Goal: Information Seeking & Learning: Understand process/instructions

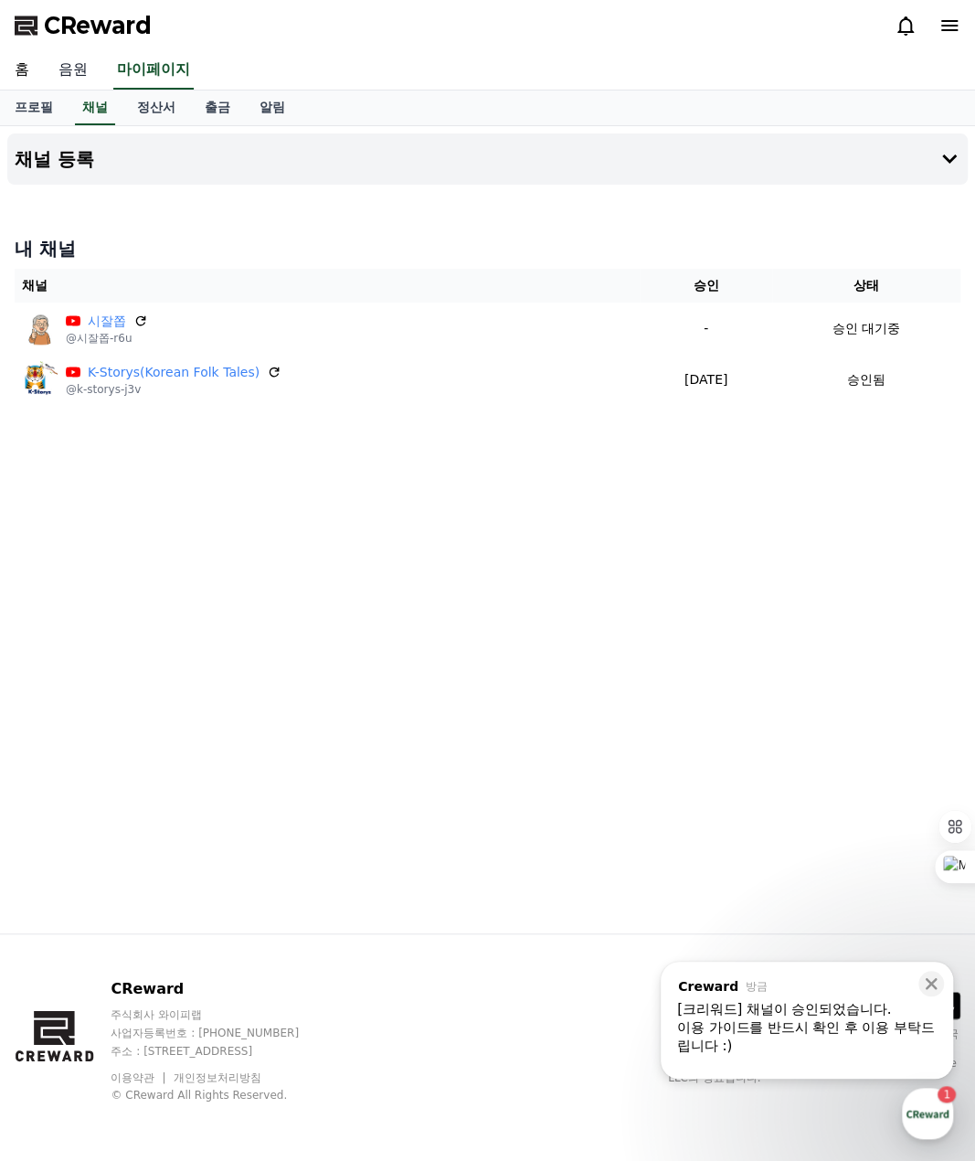
click at [78, 65] on link "음원" at bounding box center [73, 70] width 59 height 38
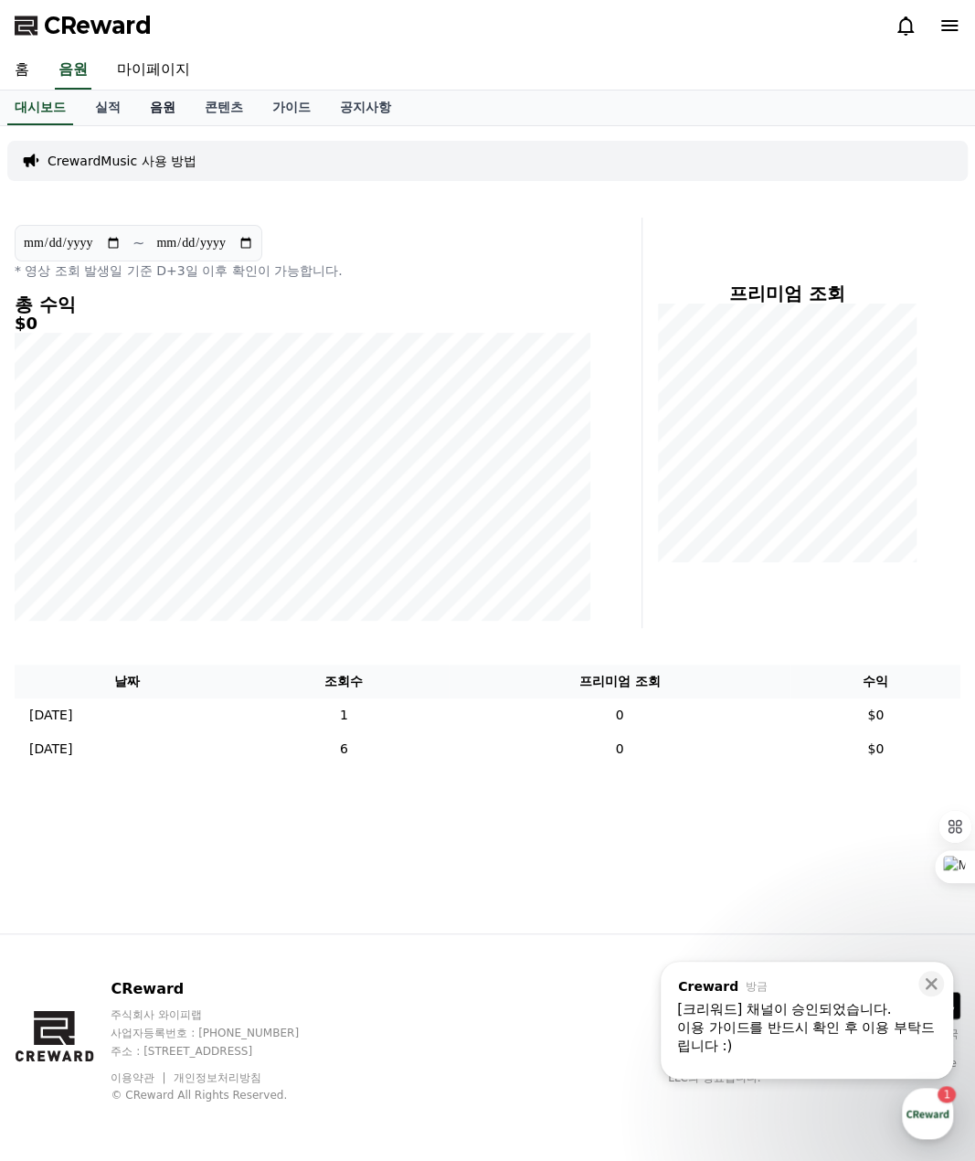
click at [165, 109] on link "음원" at bounding box center [162, 107] width 55 height 35
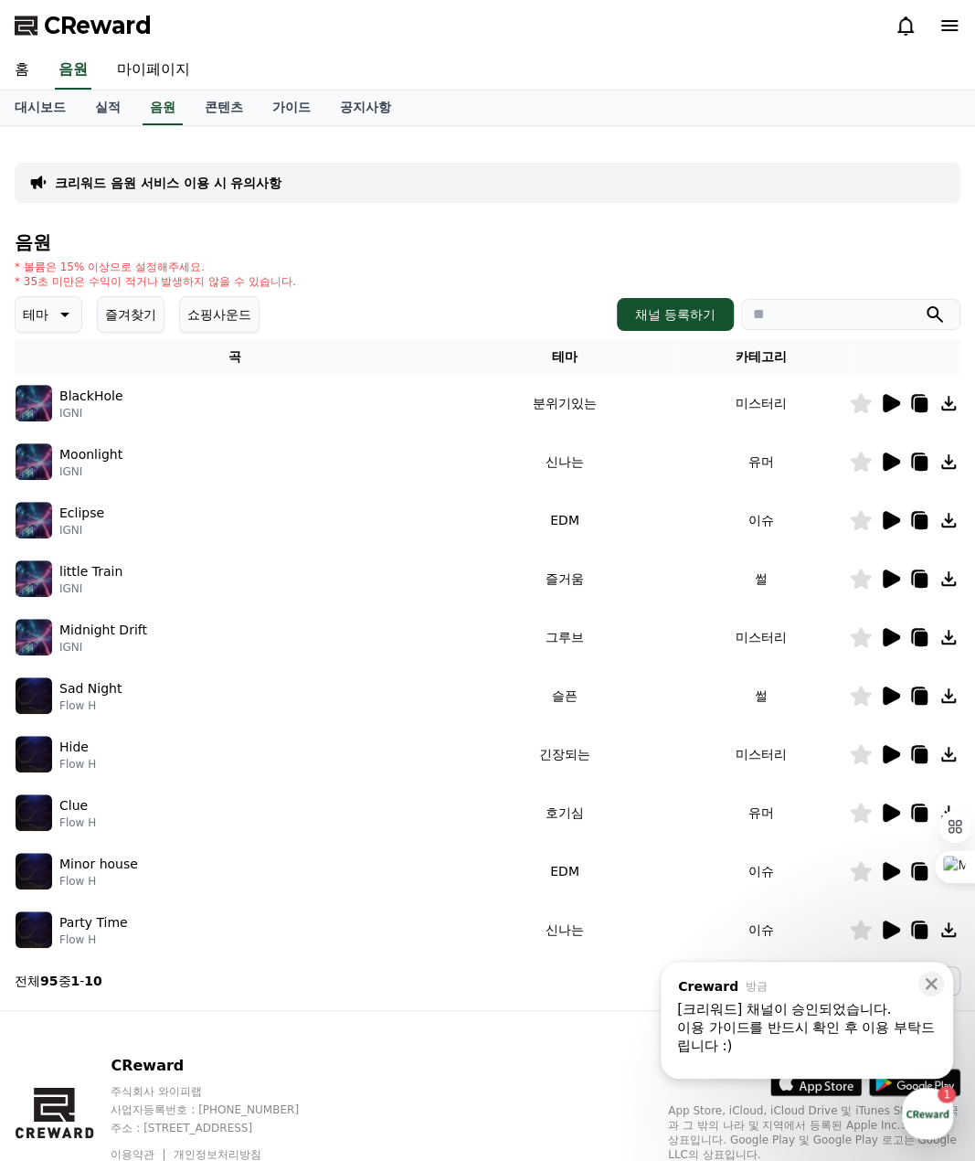
click at [772, 307] on input "search" at bounding box center [850, 314] width 219 height 31
click at [924, 303] on button "submit" at bounding box center [935, 314] width 22 height 22
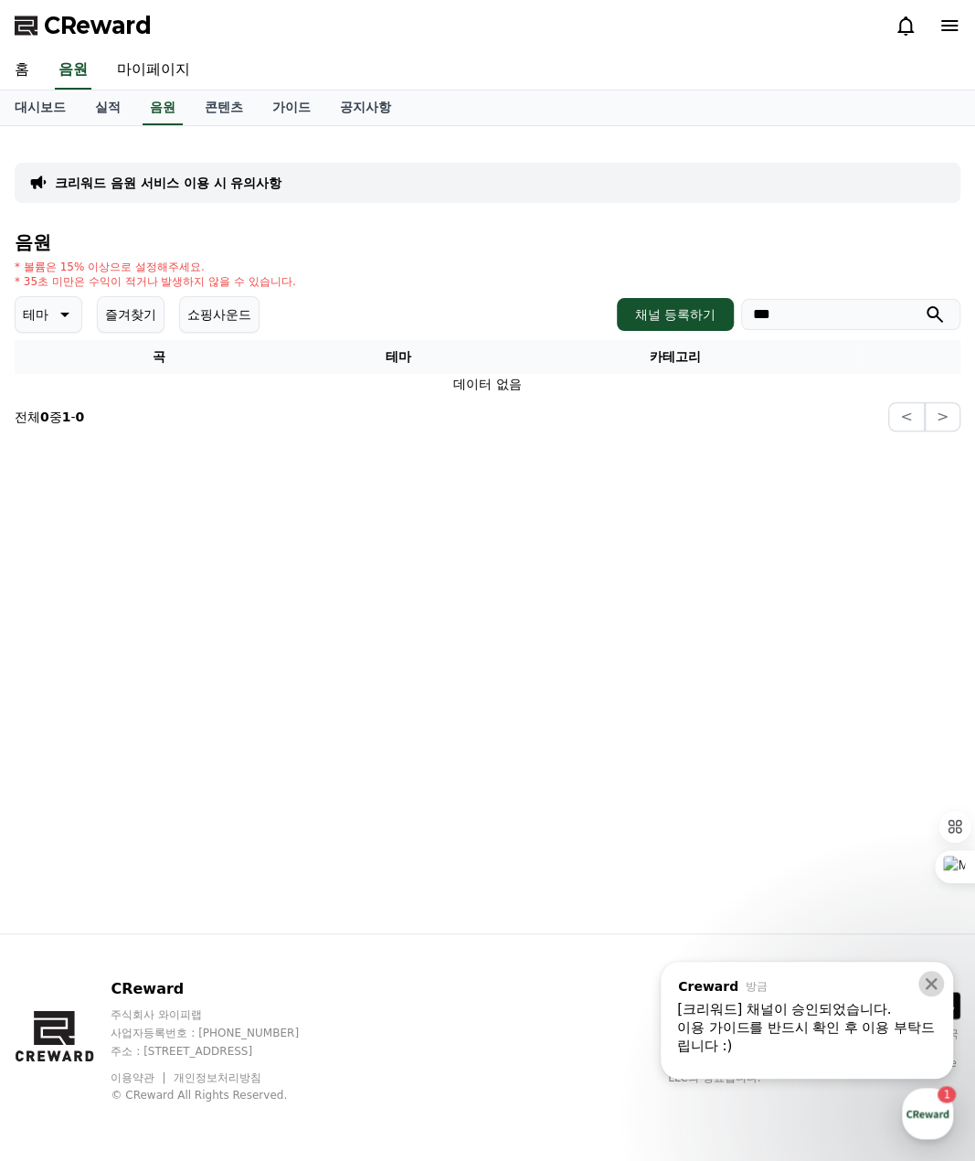
click at [933, 982] on icon at bounding box center [932, 984] width 12 height 12
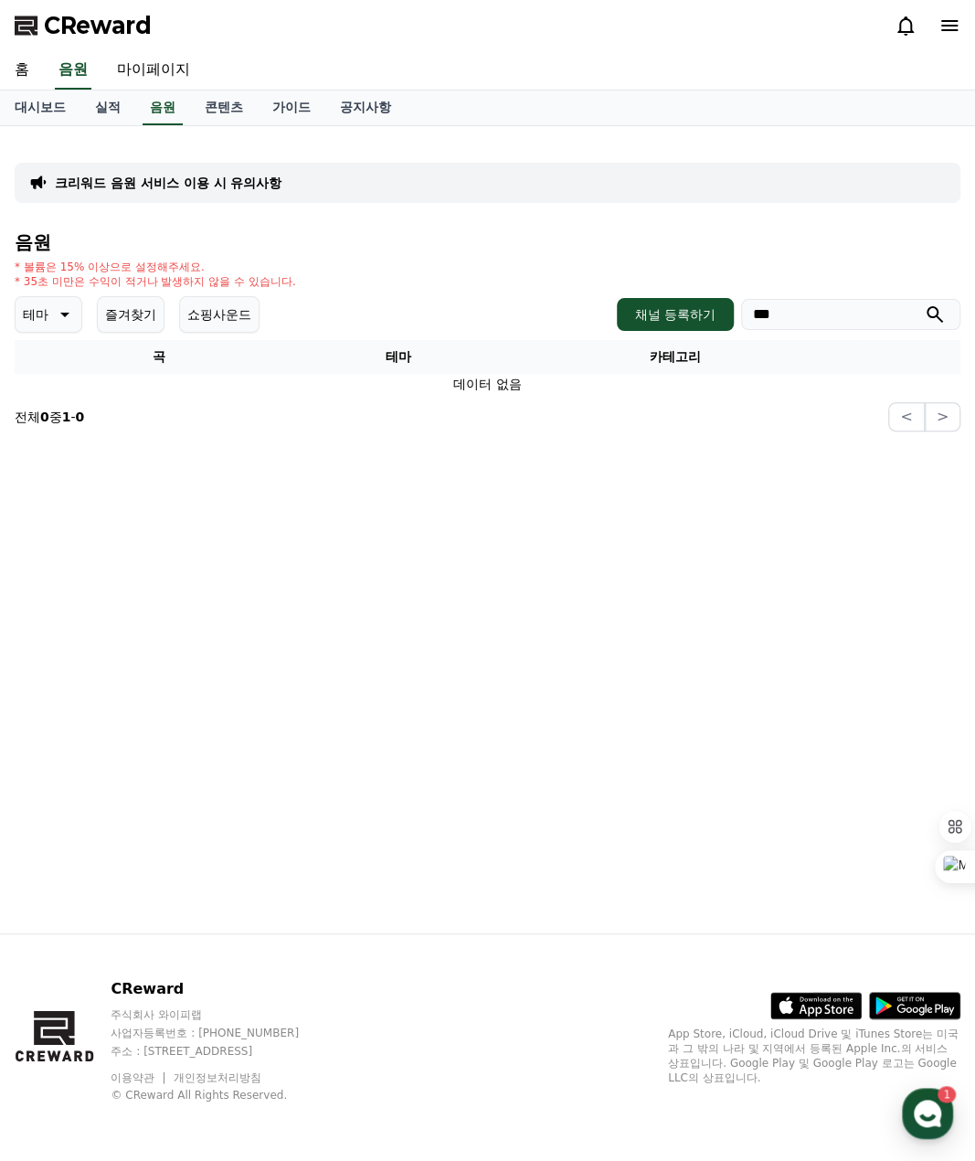
click at [818, 315] on input "***" at bounding box center [850, 314] width 219 height 31
drag, startPoint x: 810, startPoint y: 312, endPoint x: 730, endPoint y: 317, distance: 79.7
click at [730, 317] on div "채널 등록하기 ***" at bounding box center [789, 314] width 344 height 33
drag, startPoint x: 770, startPoint y: 315, endPoint x: 743, endPoint y: 317, distance: 26.6
click at [743, 317] on input "*" at bounding box center [850, 314] width 219 height 31
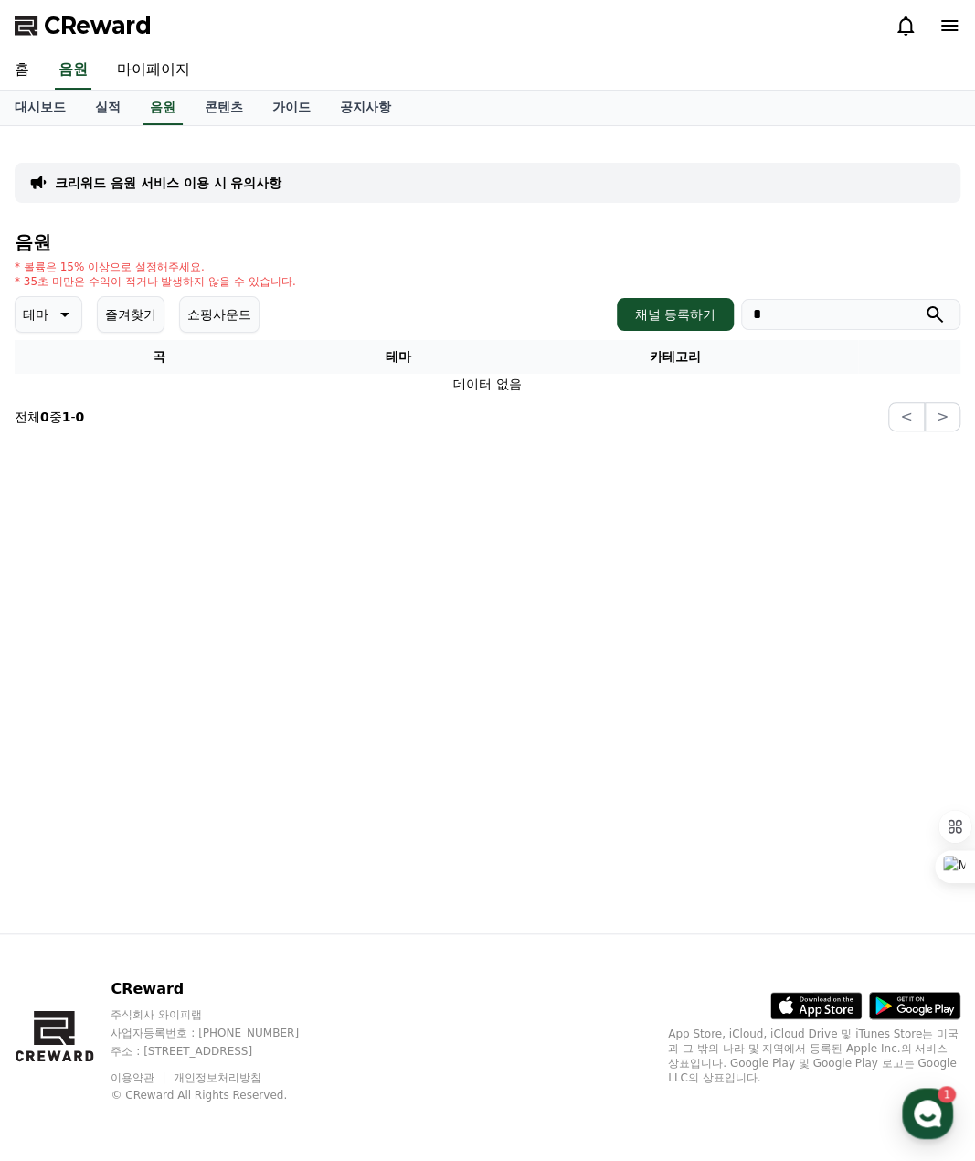
drag, startPoint x: 782, startPoint y: 314, endPoint x: 749, endPoint y: 323, distance: 34.2
click at [735, 314] on div "채널 등록하기 *" at bounding box center [789, 314] width 344 height 33
paste input "****"
type input "*****"
click at [936, 310] on icon "submit" at bounding box center [935, 314] width 16 height 16
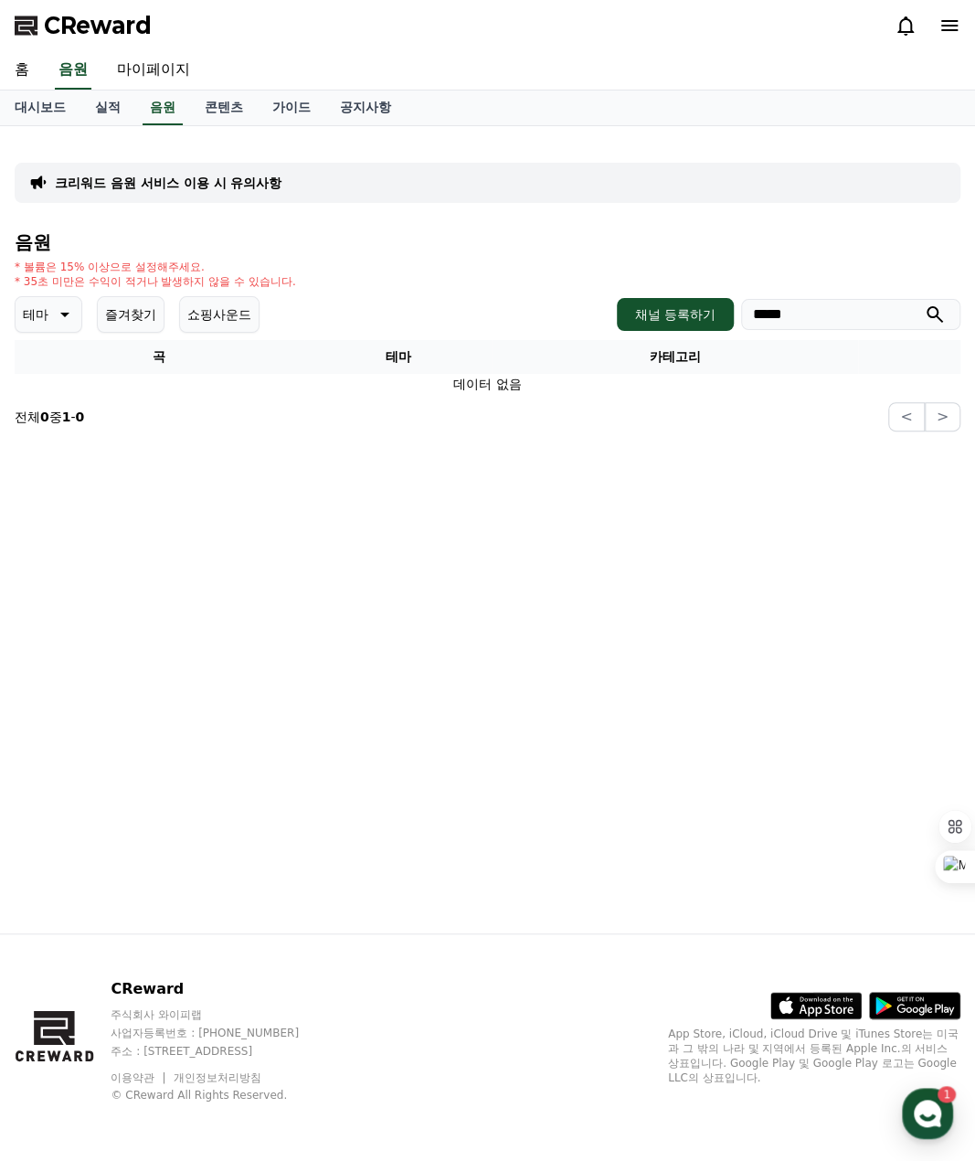
click at [934, 313] on icon "submit" at bounding box center [935, 314] width 22 height 22
click at [924, 312] on icon "submit" at bounding box center [935, 314] width 22 height 22
click at [229, 110] on link "콘텐츠" at bounding box center [224, 107] width 68 height 35
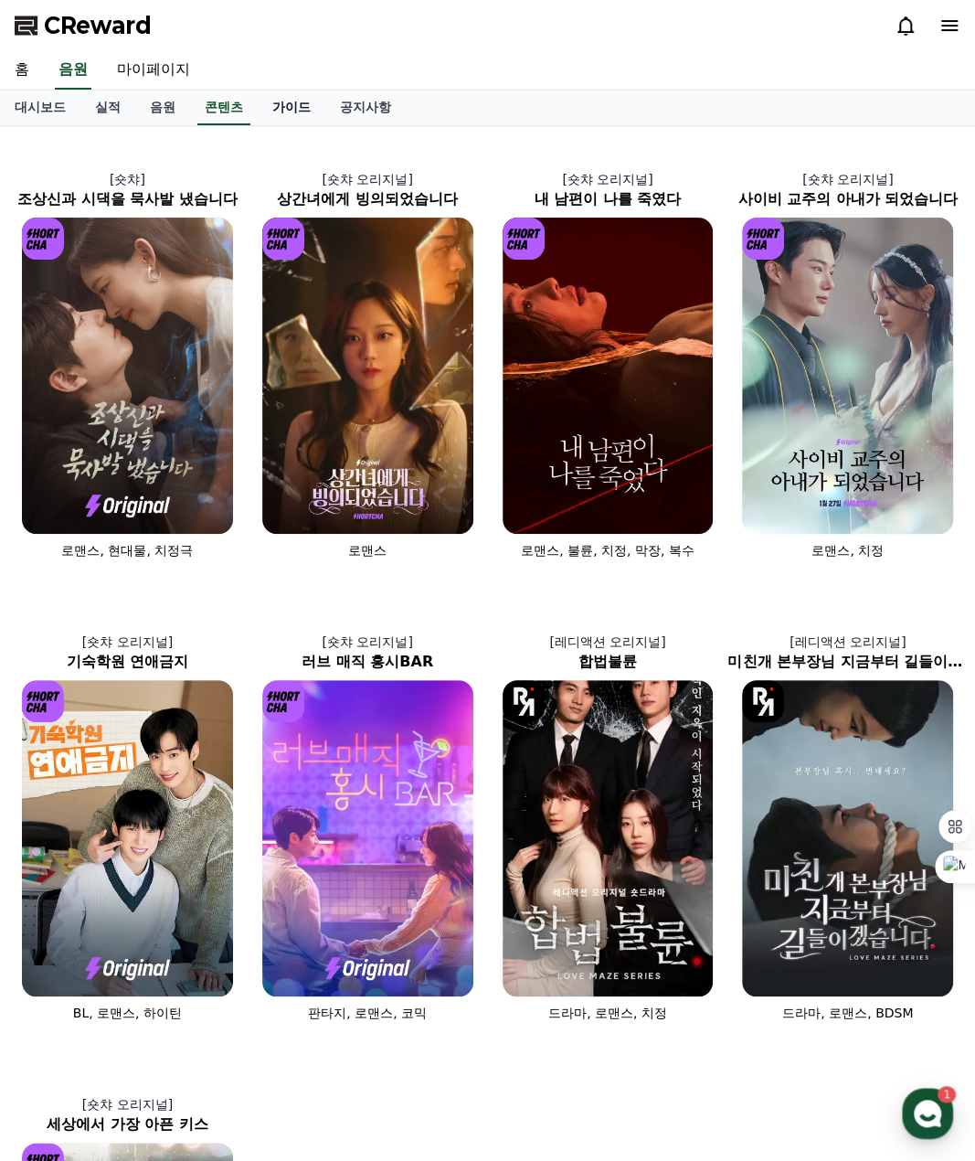
click at [292, 110] on link "가이드" at bounding box center [292, 107] width 68 height 35
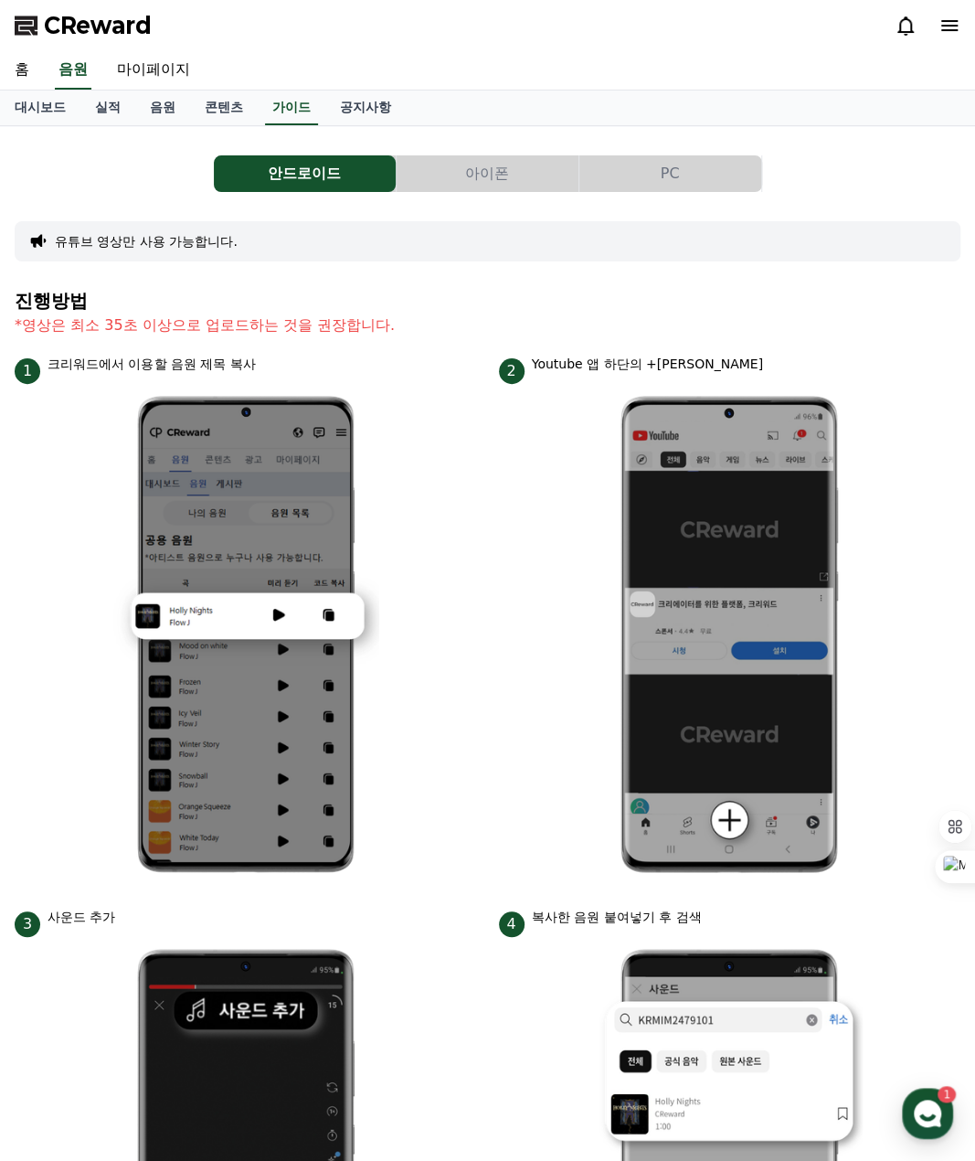
click at [677, 182] on button "PC" at bounding box center [671, 173] width 182 height 37
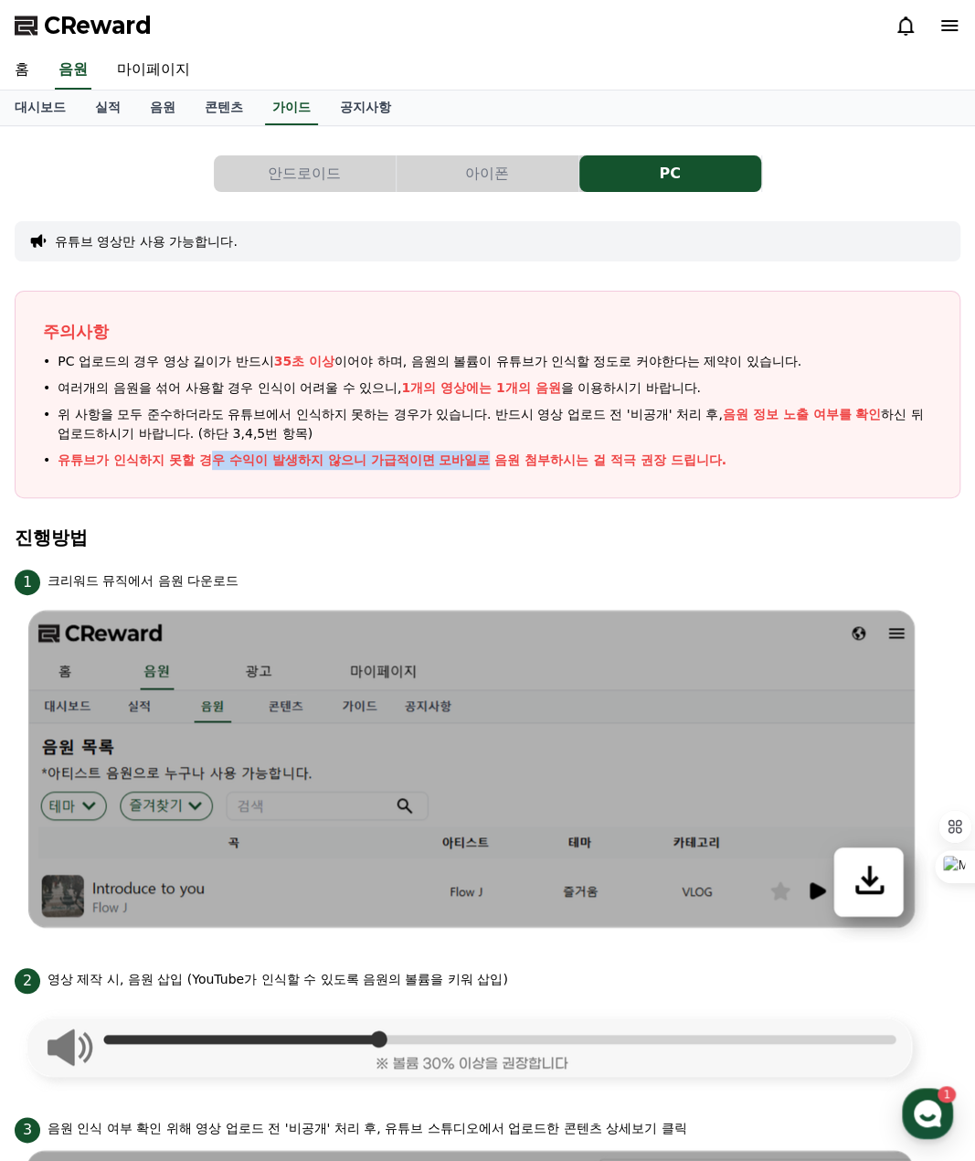
drag, startPoint x: 210, startPoint y: 462, endPoint x: 488, endPoint y: 453, distance: 278.0
click at [488, 453] on p "유튜브가 인식하지 못할 경우 수익이 발생하지 않으니 가급적이면 모바일로 음원 첨부하시는 걸 적극 권장 드립니다." at bounding box center [392, 460] width 669 height 19
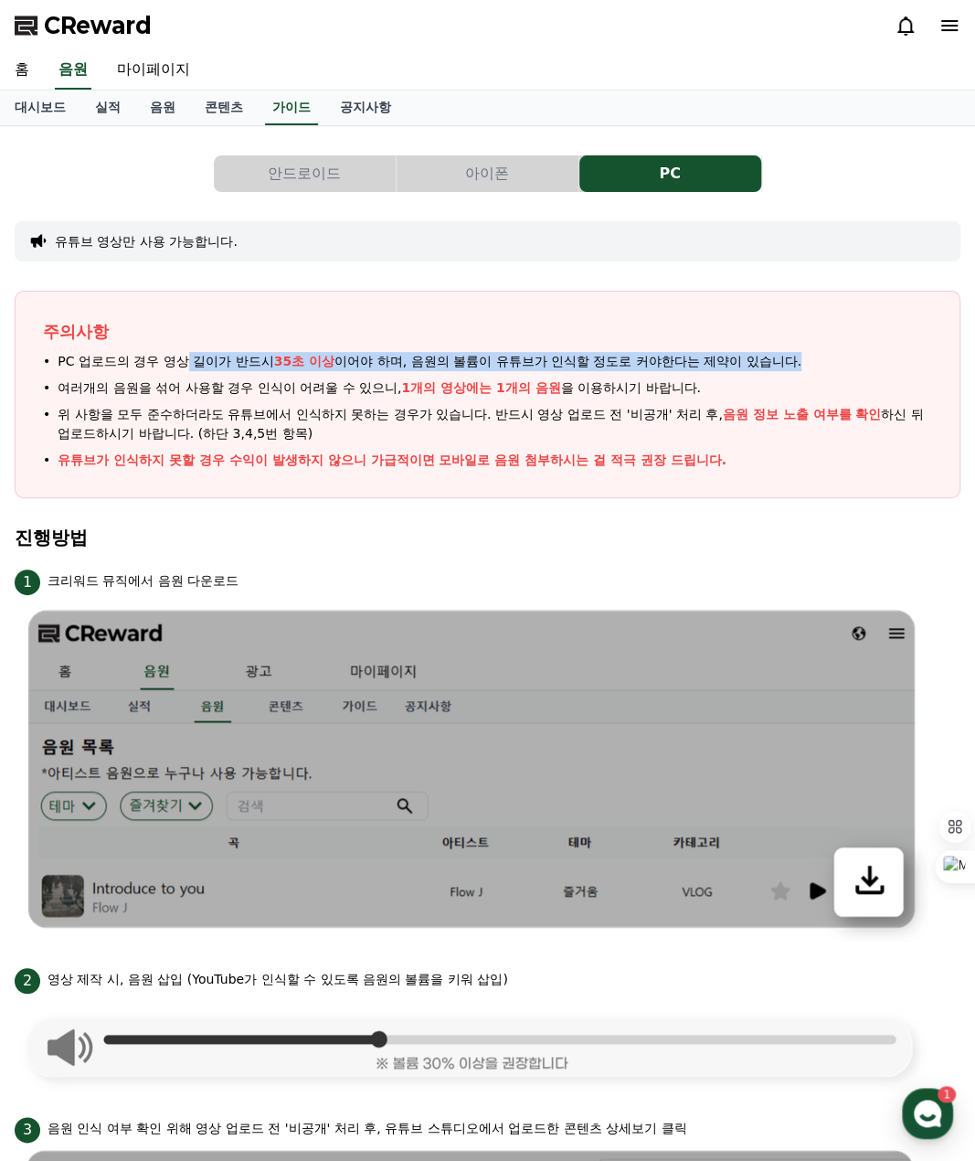
drag, startPoint x: 184, startPoint y: 362, endPoint x: 802, endPoint y: 362, distance: 618.0
click at [802, 362] on span "PC 업로드의 경우 영상 길이가 반드시 35초 이상 이어야 하며, 음원의 볼륨이 유튜브가 인식할 정도로 커야한다는 제약이 있습니다." at bounding box center [430, 361] width 744 height 19
click at [166, 105] on link "음원" at bounding box center [162, 107] width 55 height 35
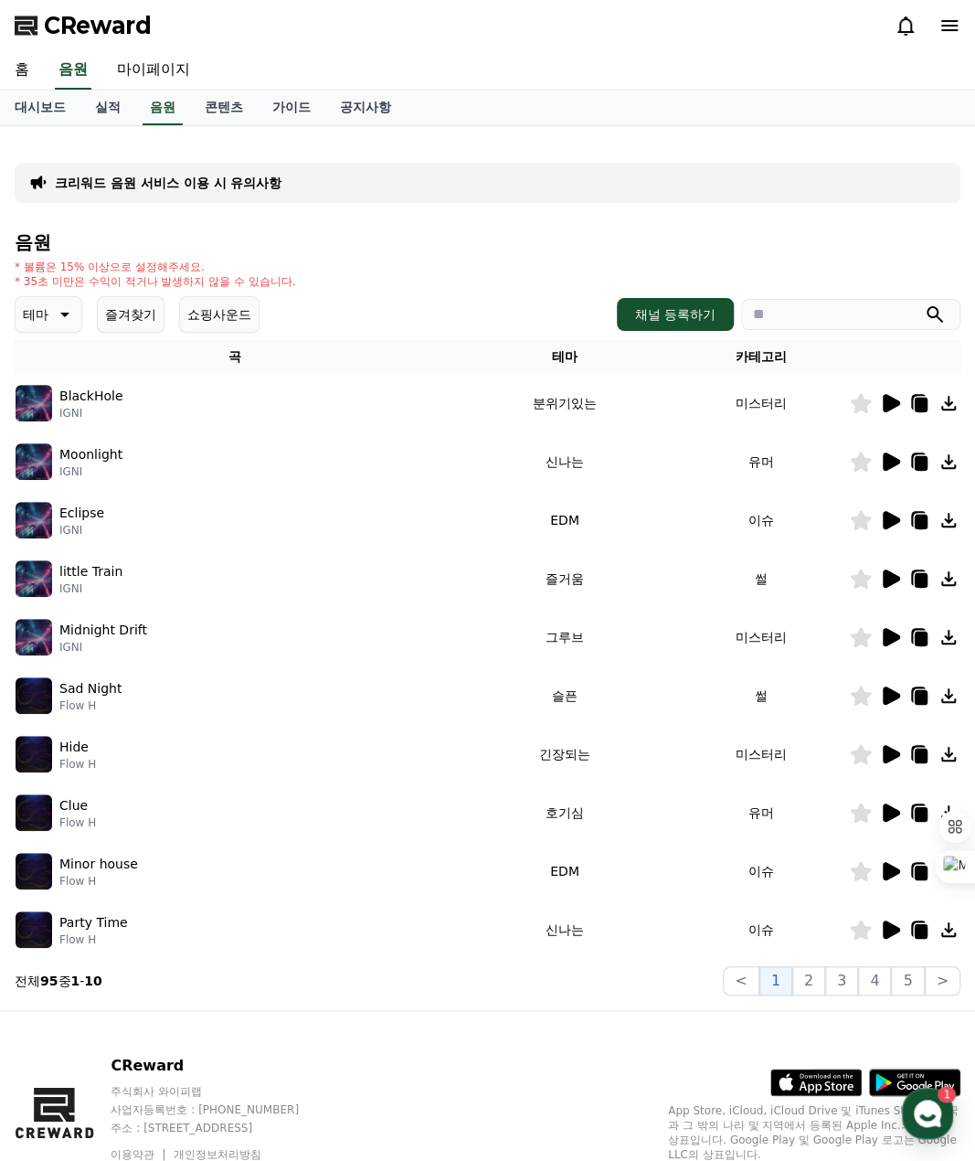
click at [889, 405] on icon at bounding box center [891, 403] width 17 height 18
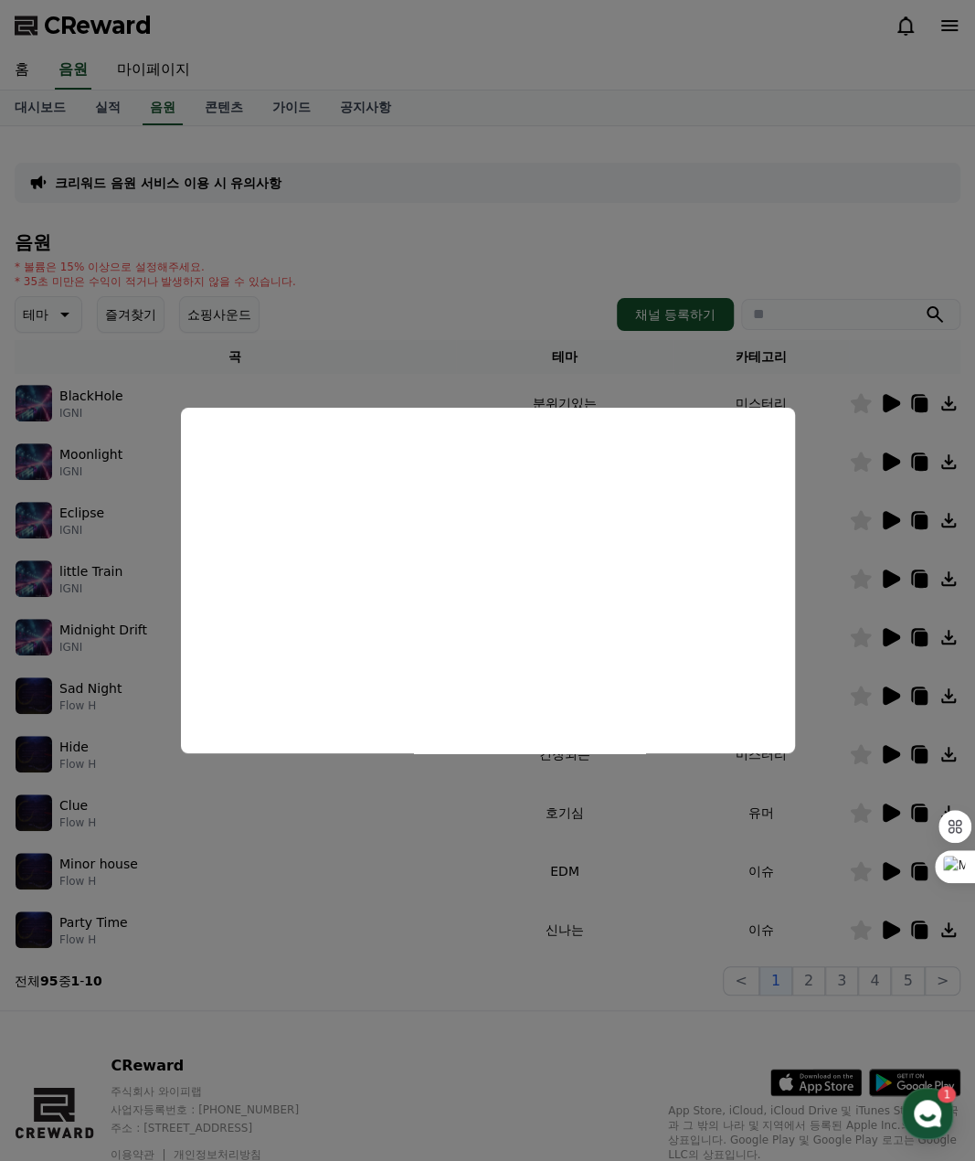
click at [86, 457] on button "close modal" at bounding box center [487, 580] width 975 height 1161
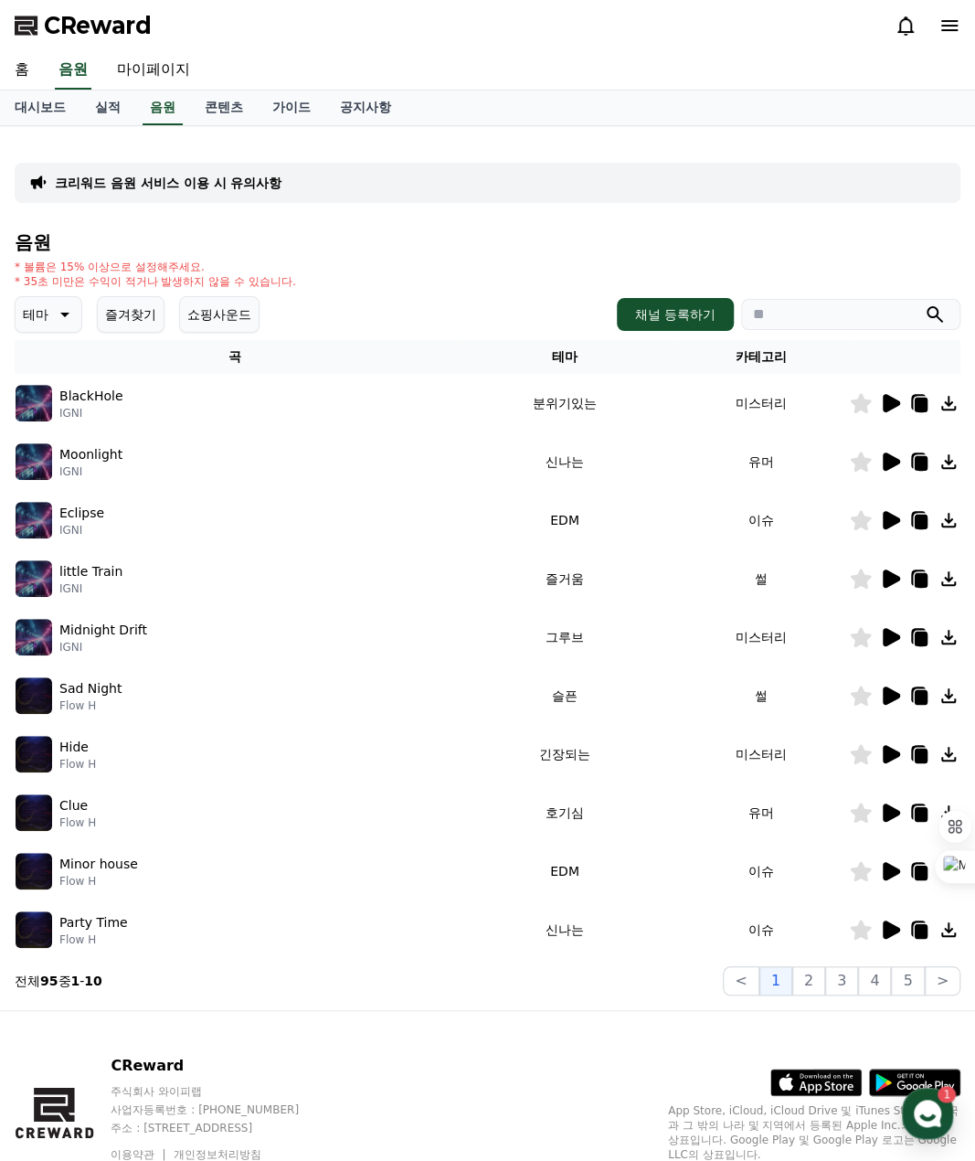
click at [890, 457] on icon at bounding box center [891, 461] width 17 height 18
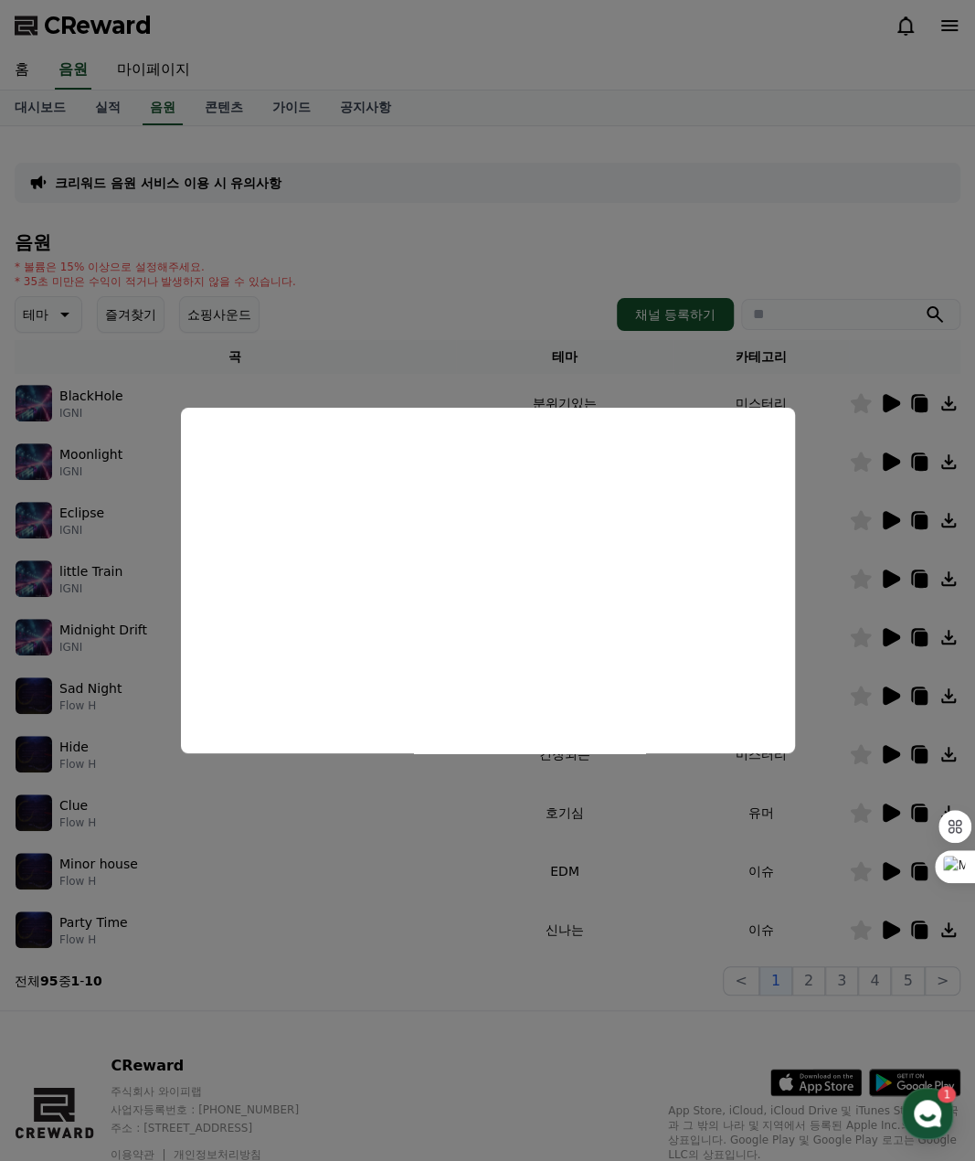
click at [509, 270] on button "close modal" at bounding box center [487, 580] width 975 height 1161
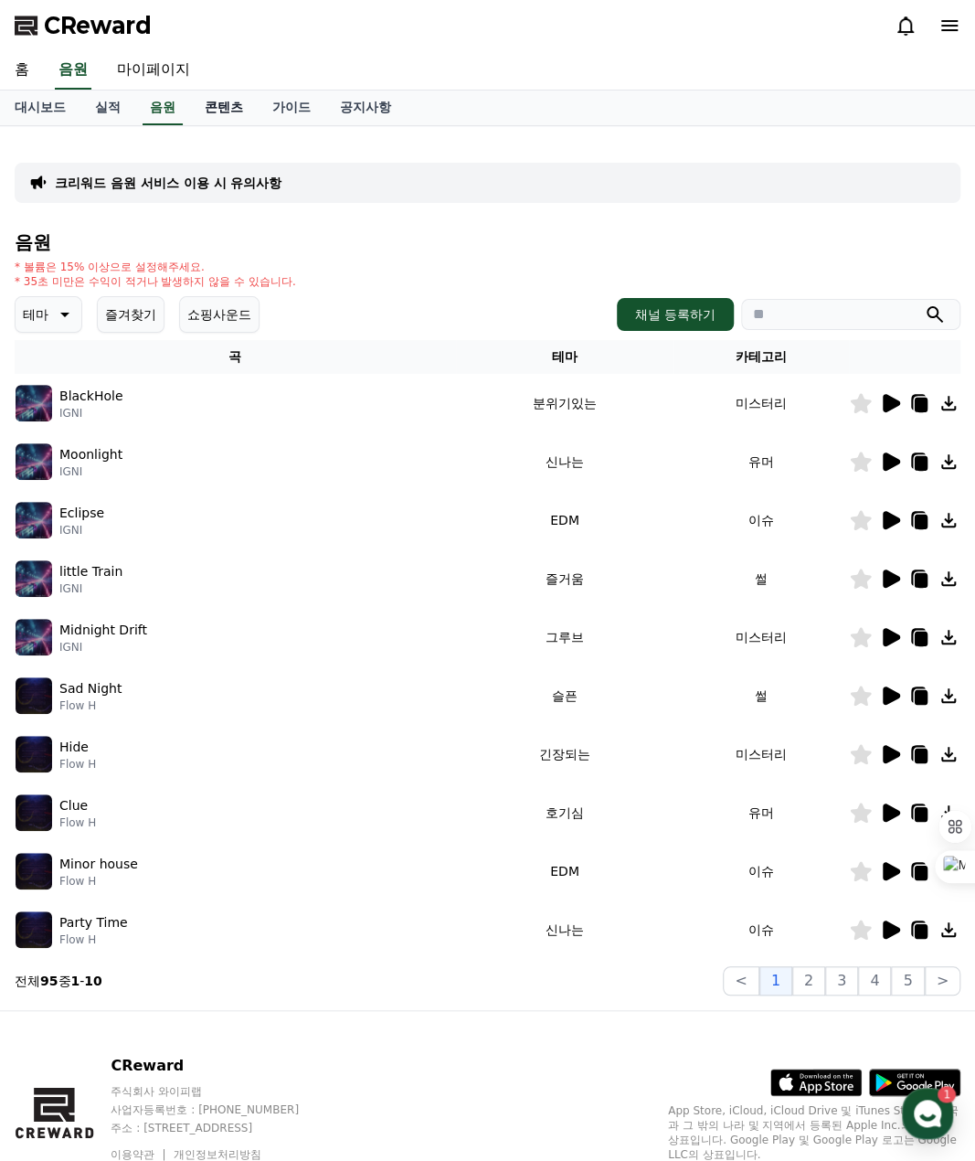
click at [232, 109] on link "콘텐츠" at bounding box center [224, 107] width 68 height 35
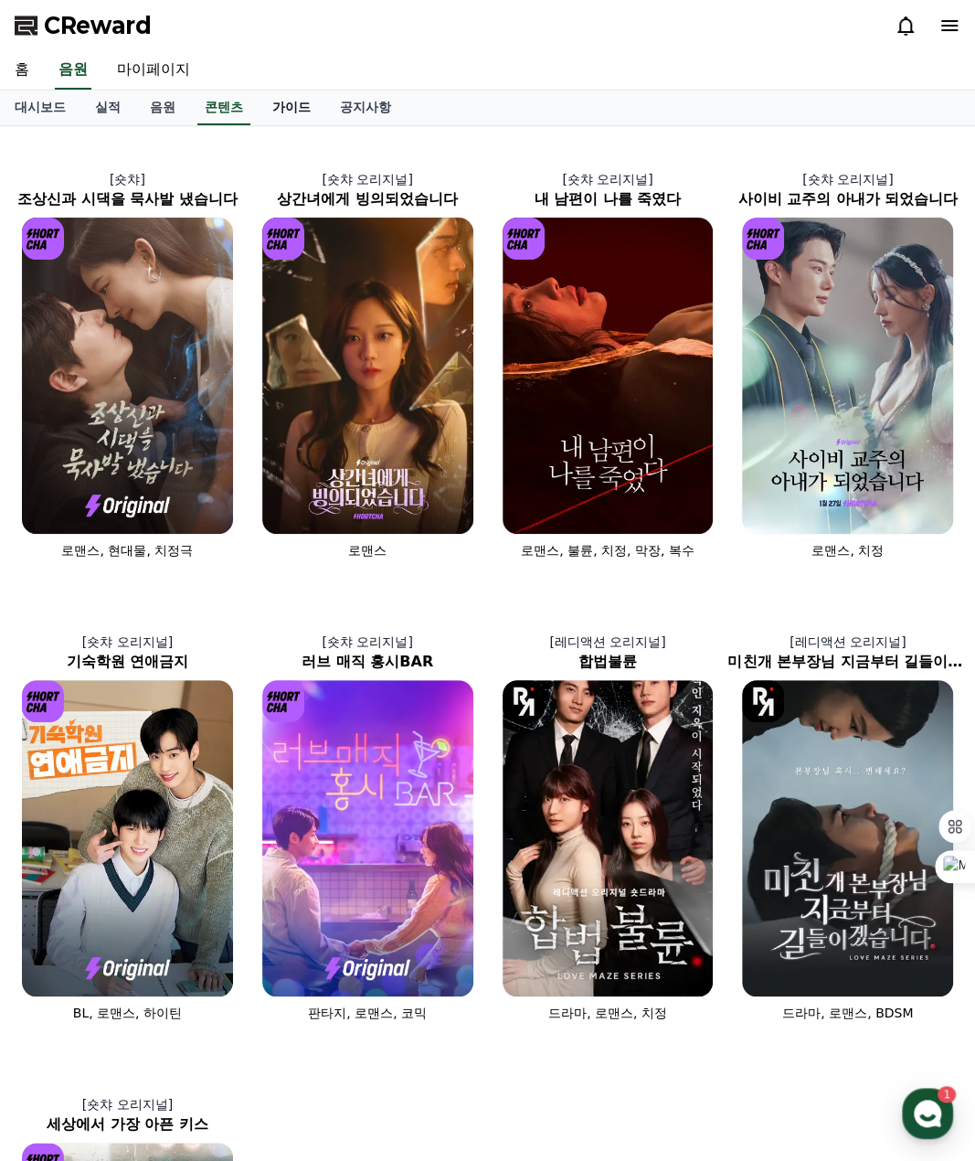
click at [304, 106] on link "가이드" at bounding box center [292, 107] width 68 height 35
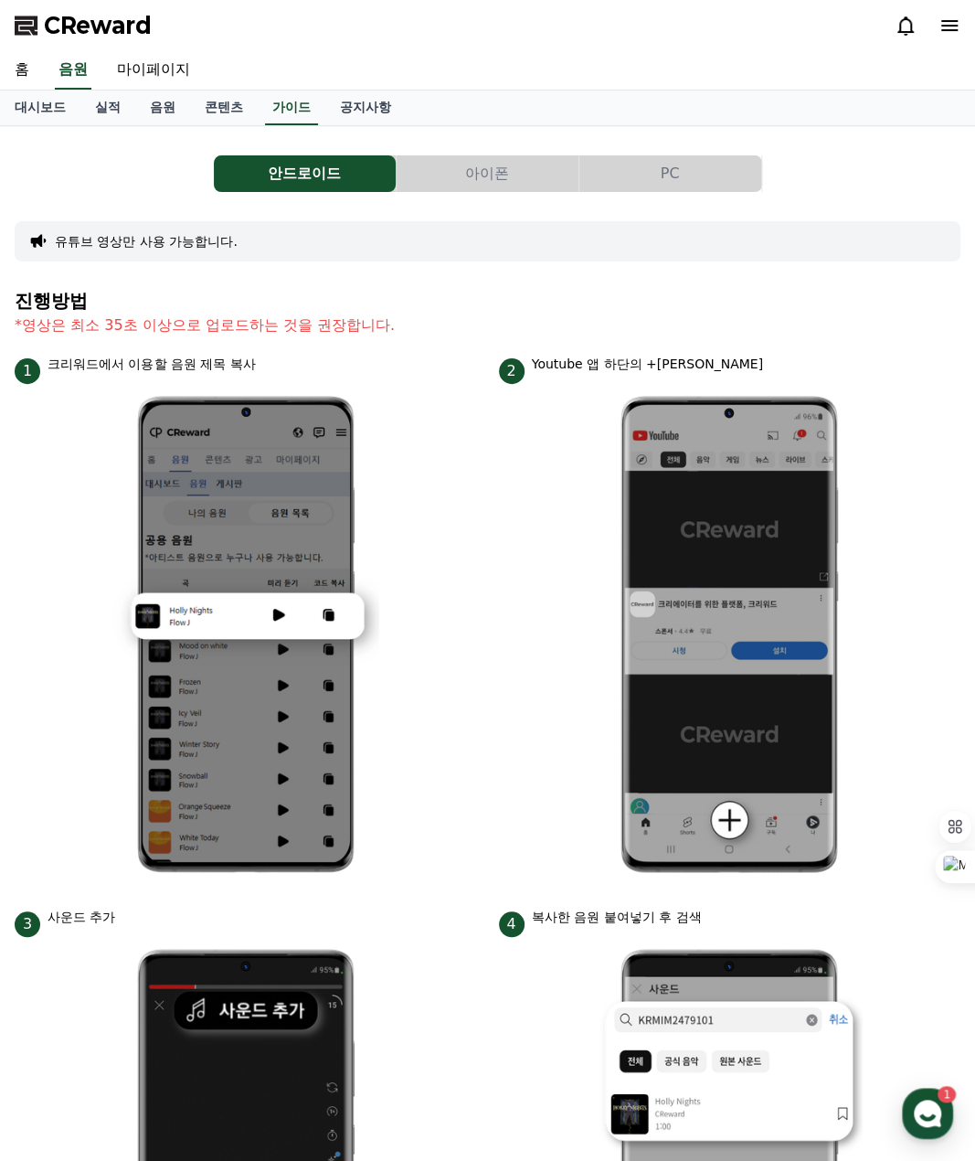
click at [671, 173] on button "PC" at bounding box center [671, 173] width 182 height 37
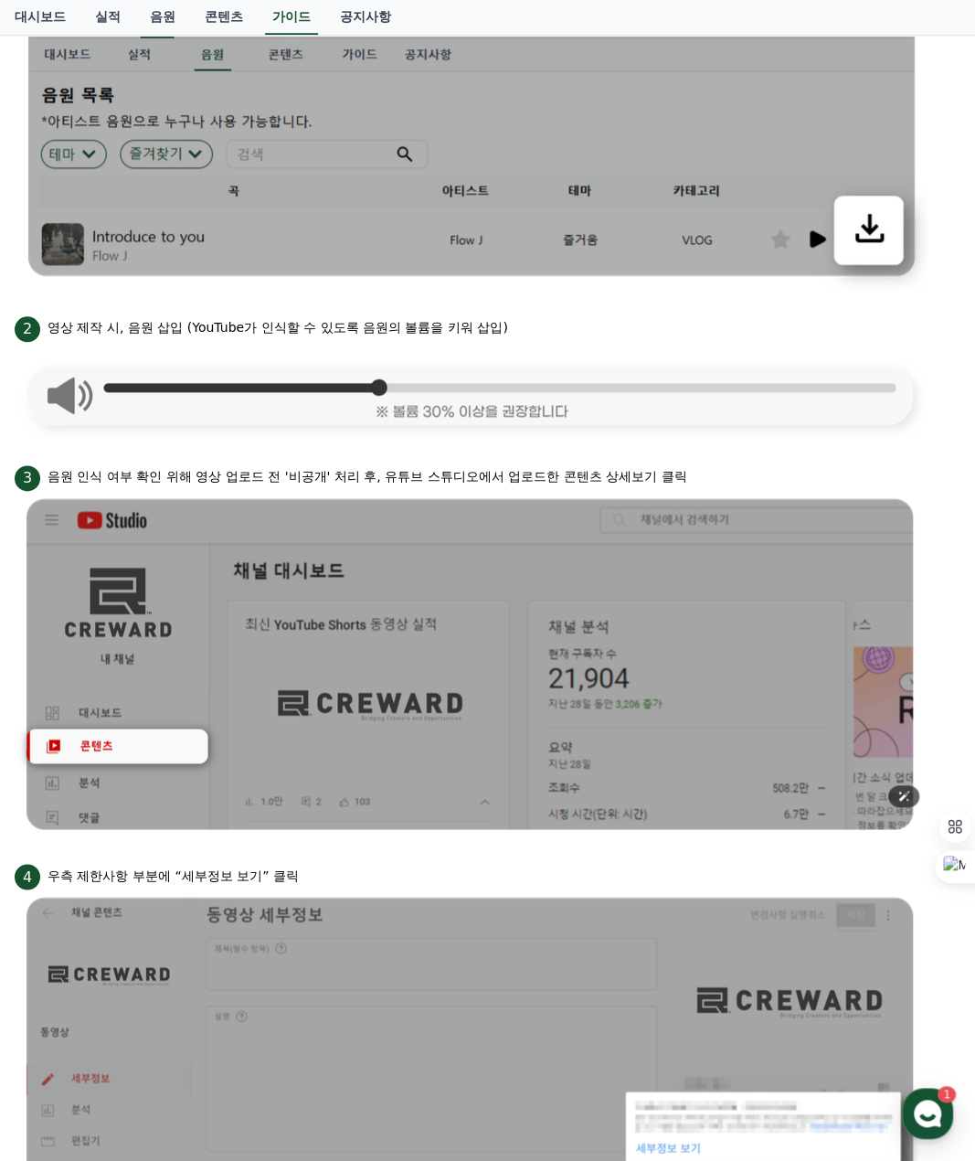
scroll to position [670, 0]
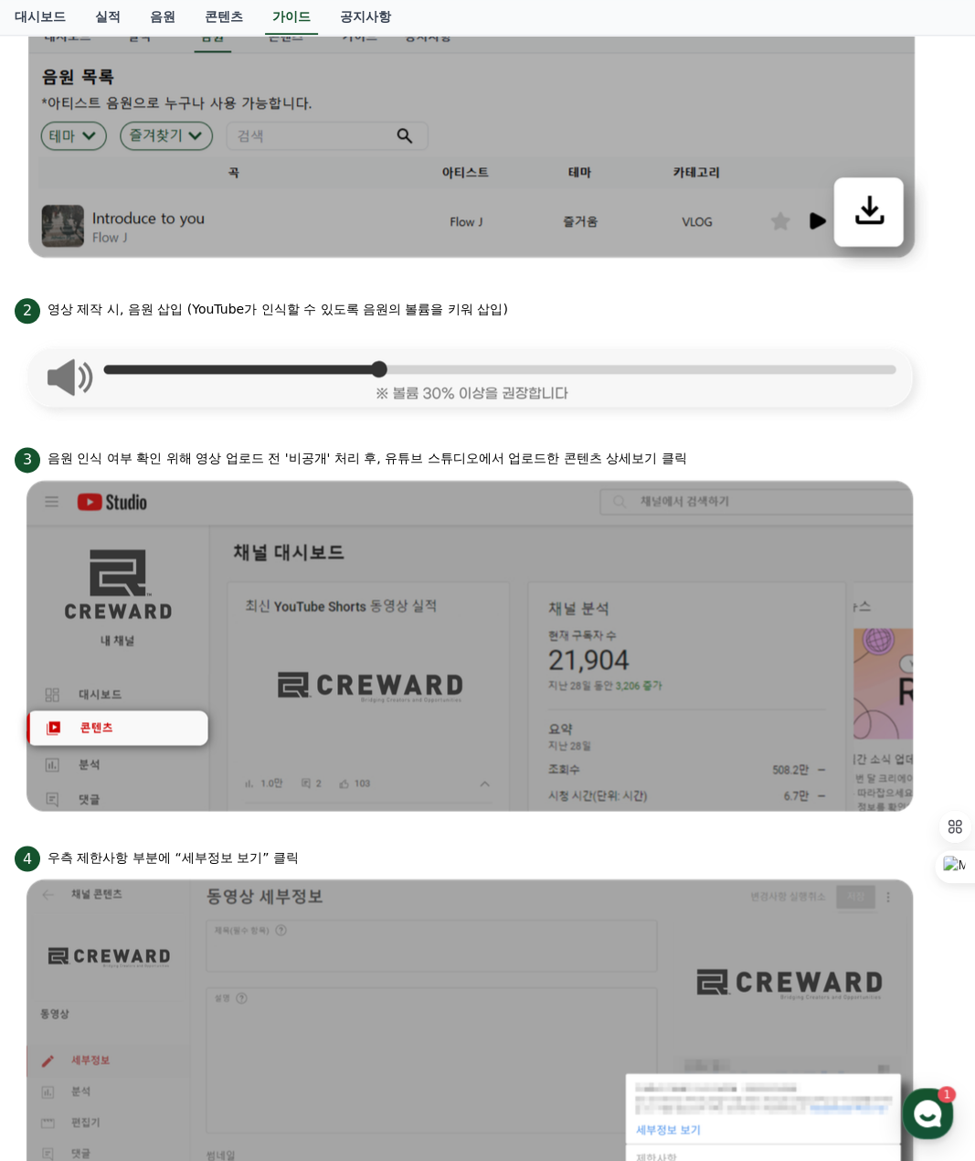
drag, startPoint x: 342, startPoint y: 458, endPoint x: 694, endPoint y: 463, distance: 352.0
click at [694, 463] on div "3 음원 인식 여부 확인 위해 영상 업로드 전 '비공개' 처리 후, 유튜브 스튜디오에서 업로드한 콘텐츠 상세보기 클릭" at bounding box center [488, 457] width 946 height 29
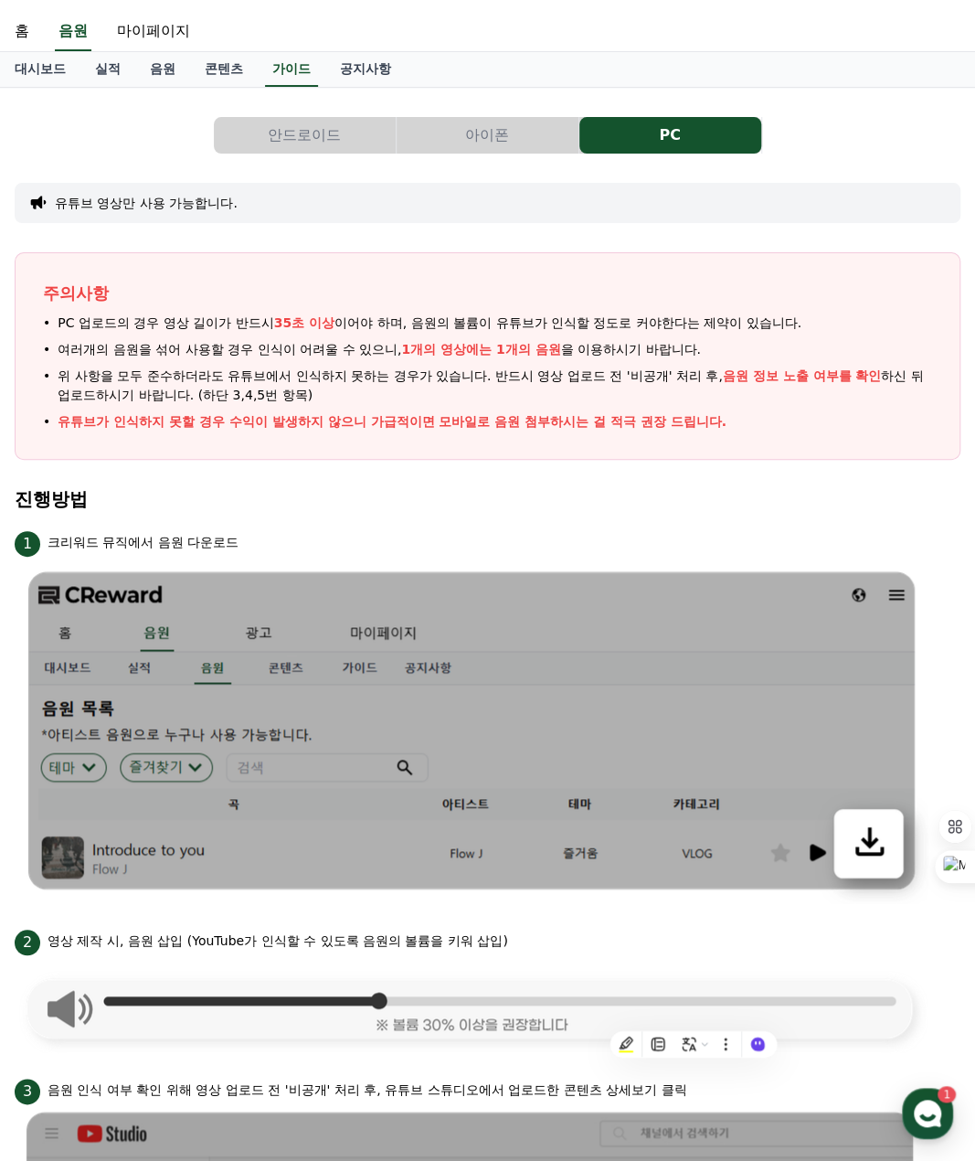
scroll to position [0, 0]
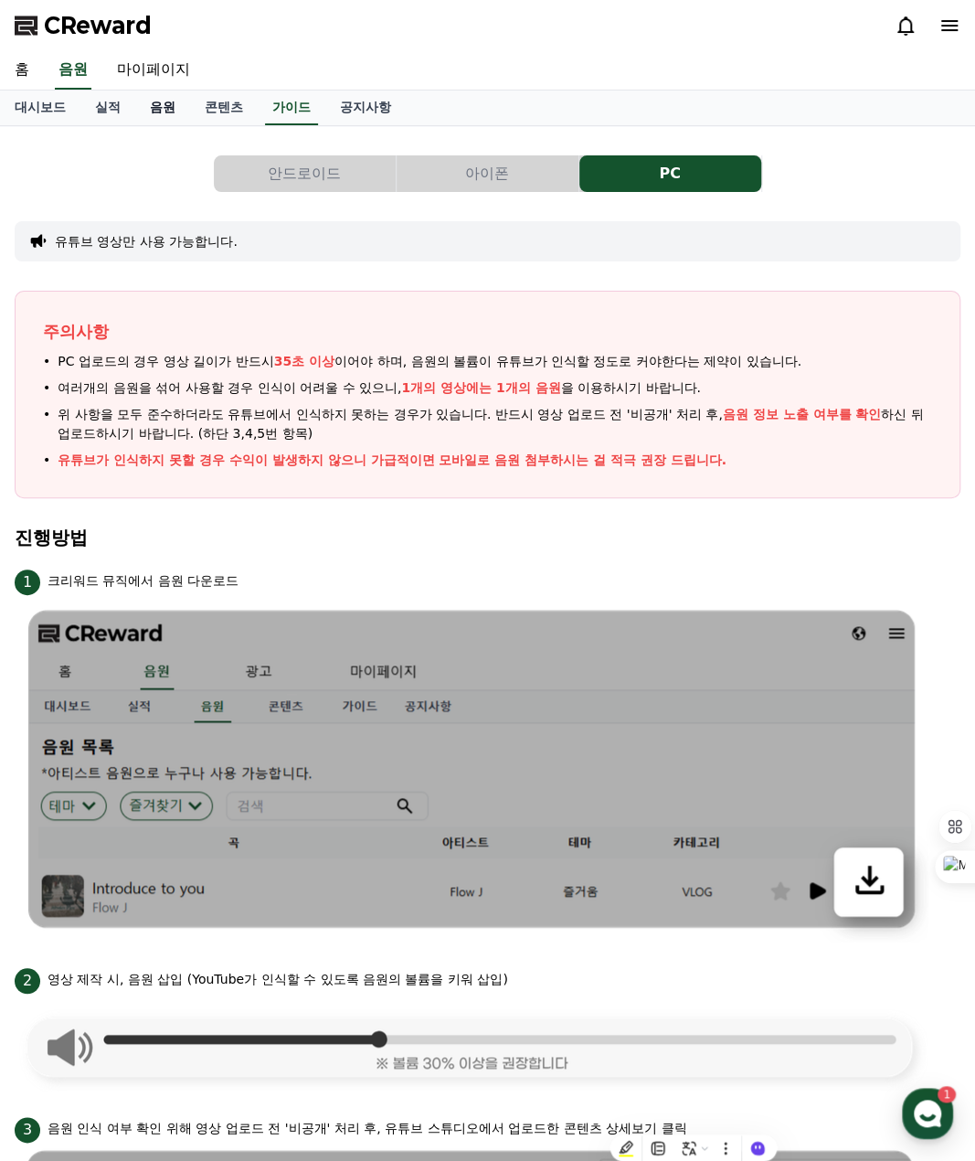
click at [163, 111] on link "음원" at bounding box center [162, 107] width 55 height 35
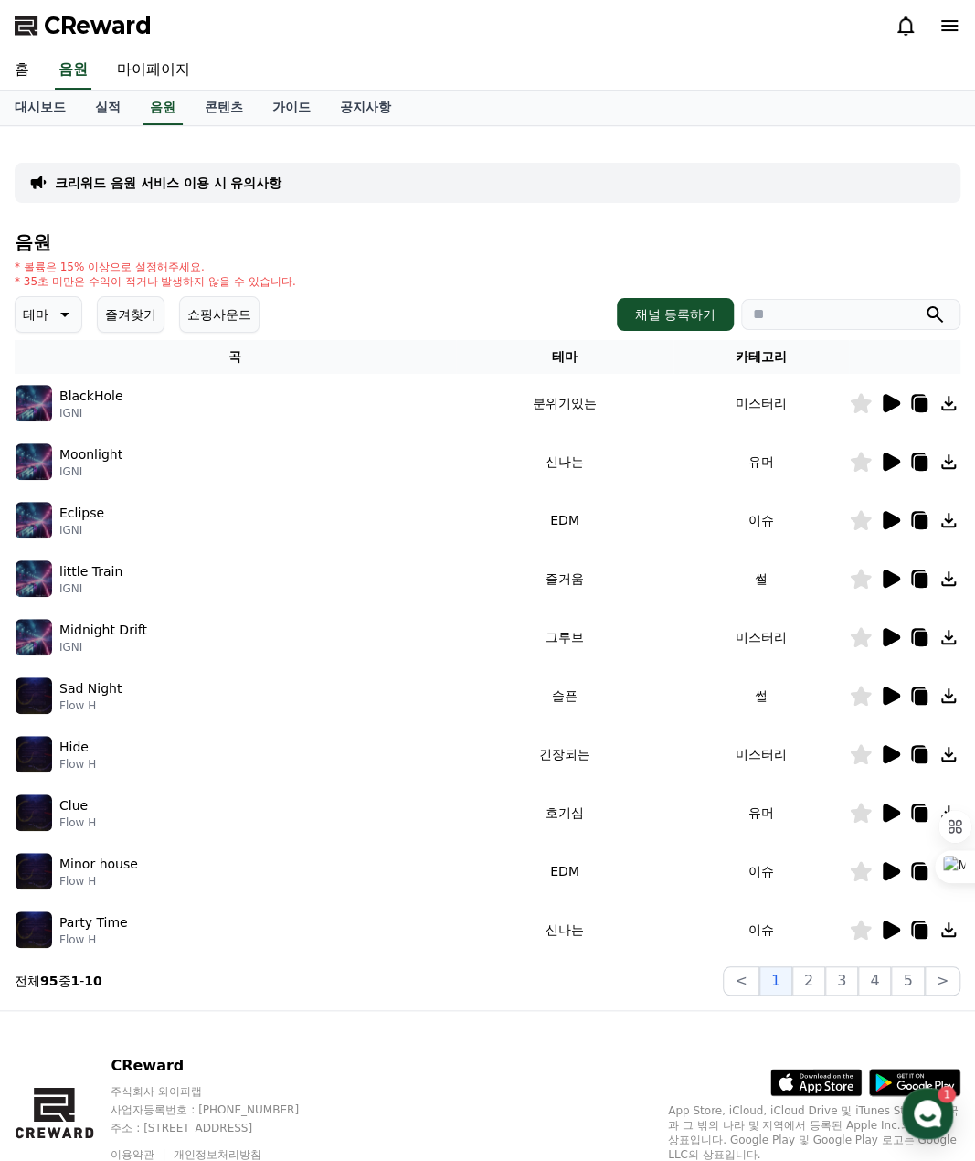
click at [890, 401] on icon at bounding box center [891, 403] width 17 height 18
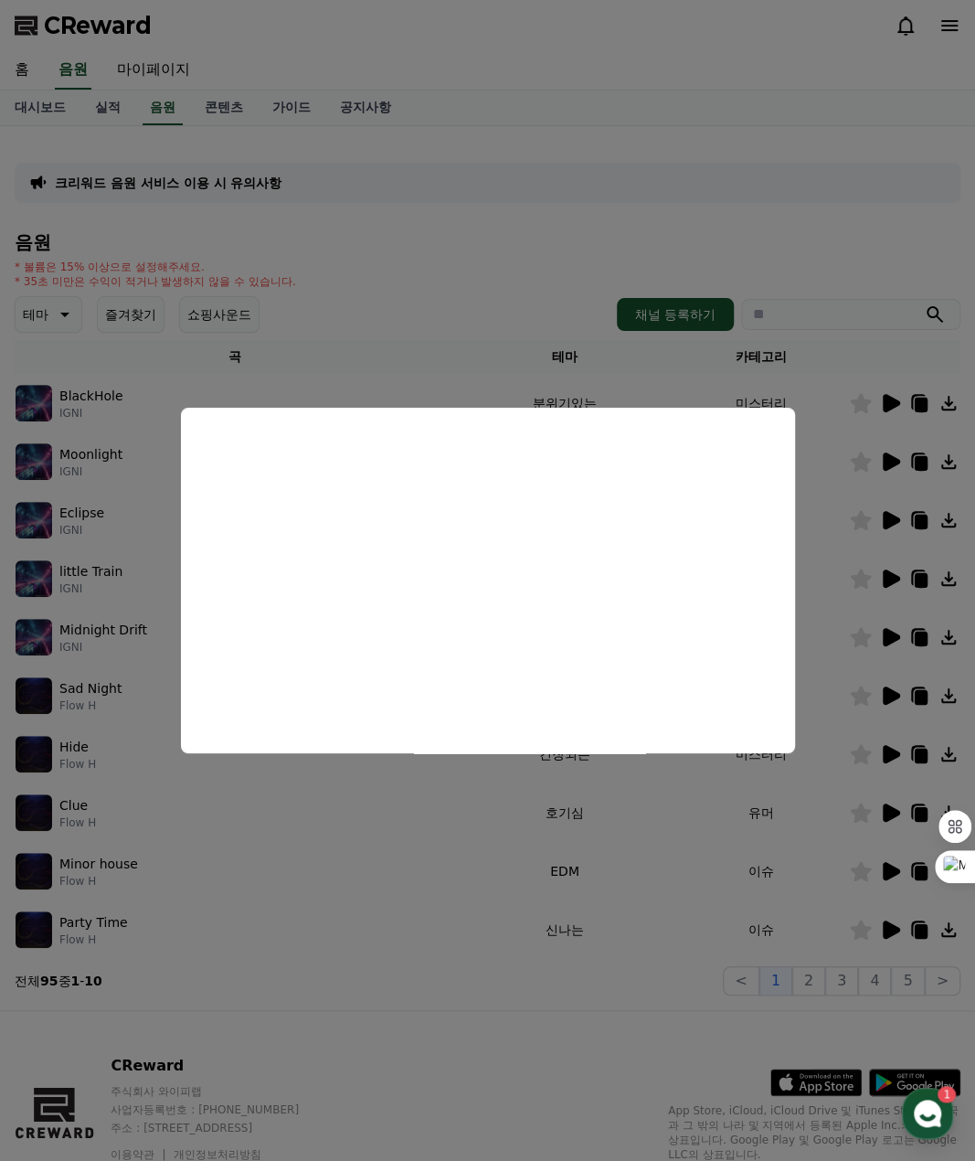
click at [950, 404] on button "close modal" at bounding box center [487, 580] width 975 height 1161
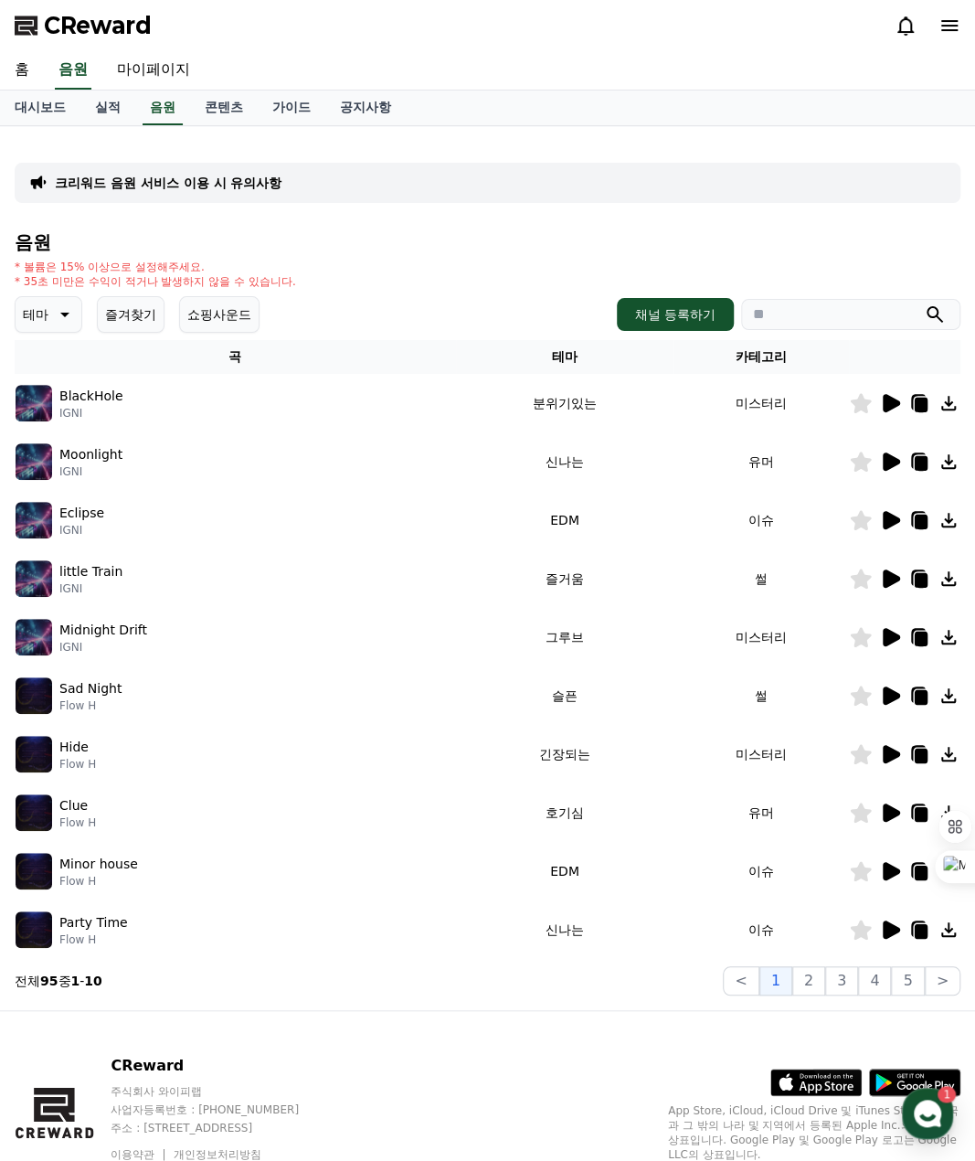
click at [949, 404] on icon at bounding box center [949, 403] width 15 height 15
click at [670, 317] on button "채널 등록하기" at bounding box center [675, 314] width 117 height 33
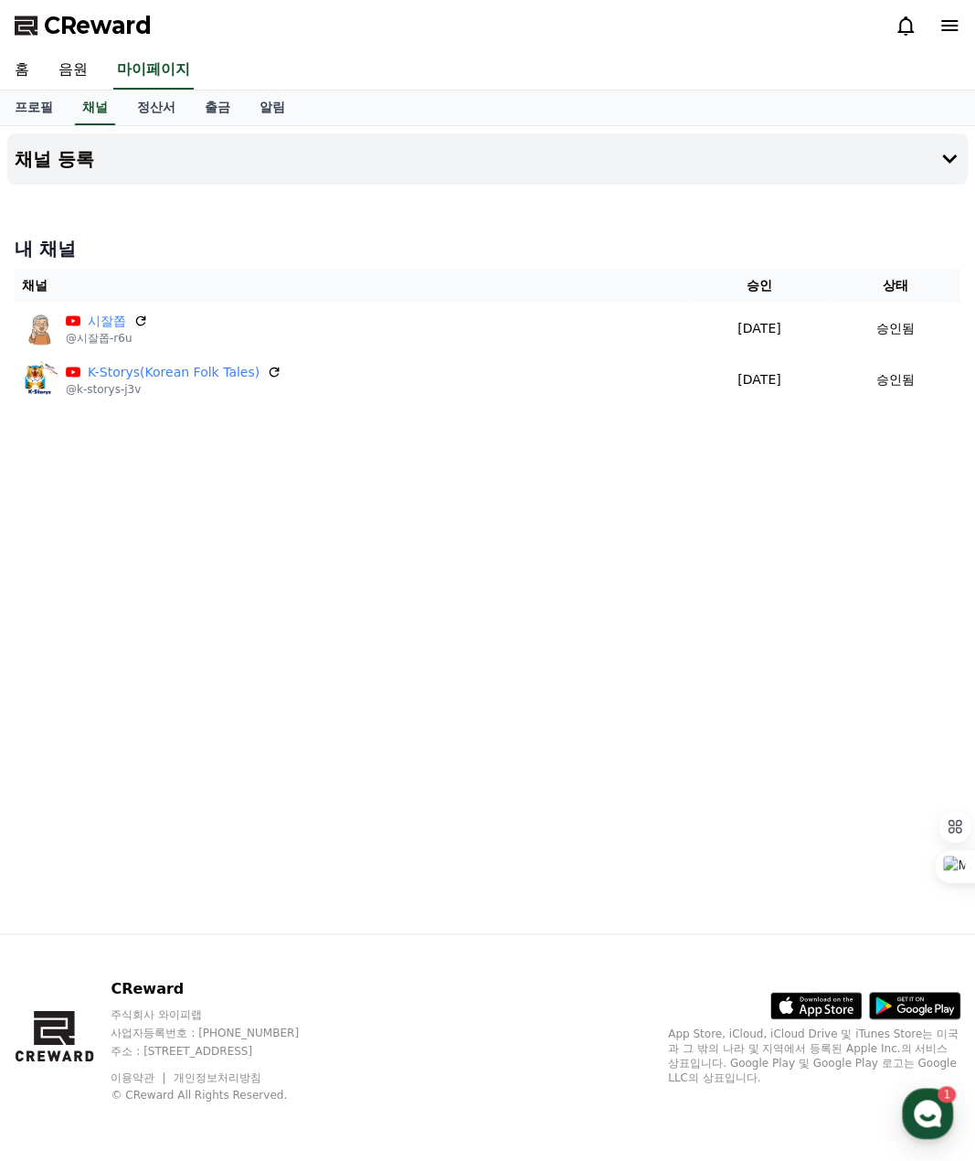
click at [543, 240] on h4 "내 채널" at bounding box center [488, 249] width 946 height 26
